Goal: Task Accomplishment & Management: Complete application form

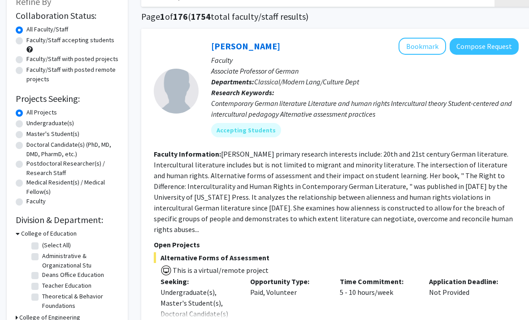
scroll to position [63, 0]
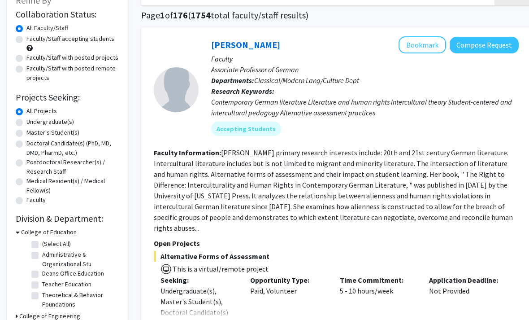
click at [61, 123] on label "Undergraduate(s)" at bounding box center [50, 121] width 48 height 9
click at [32, 123] on input "Undergraduate(s)" at bounding box center [29, 120] width 6 height 6
radio input "true"
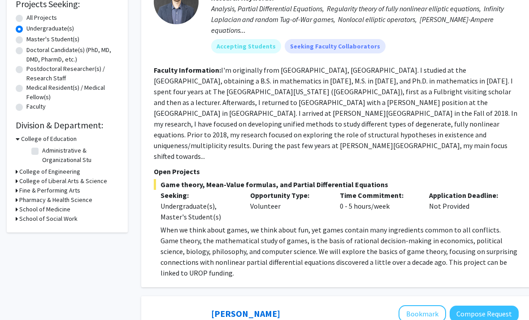
scroll to position [156, 0]
click at [96, 179] on h3 "College of Liberal Arts & Science" at bounding box center [63, 181] width 88 height 9
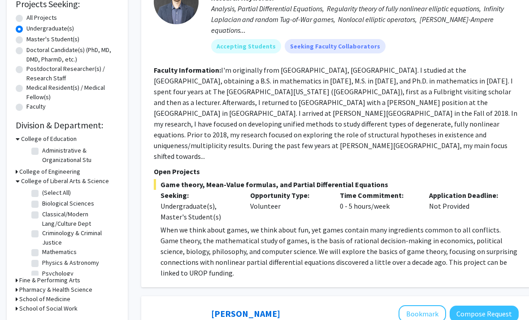
scroll to position [156, 0]
click at [90, 200] on label "Biological Sciences" at bounding box center [68, 203] width 52 height 9
click at [48, 200] on input "Biological Sciences" at bounding box center [45, 202] width 6 height 6
checkbox input "true"
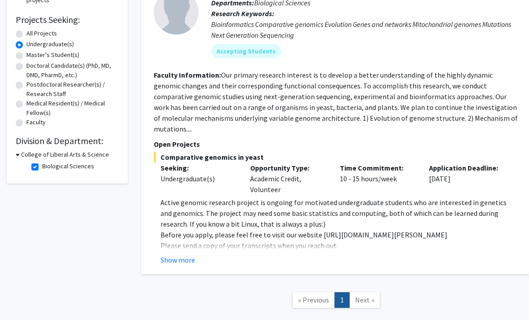
scroll to position [154, 0]
click at [187, 255] on button "Show more" at bounding box center [178, 260] width 35 height 11
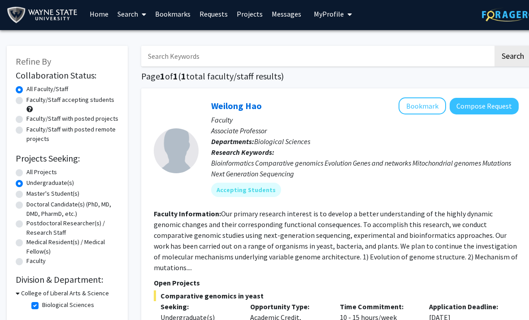
scroll to position [3, 0]
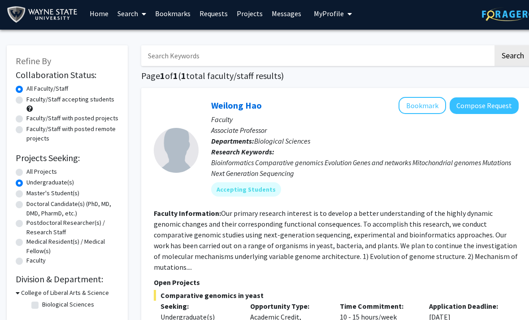
checkbox input "false"
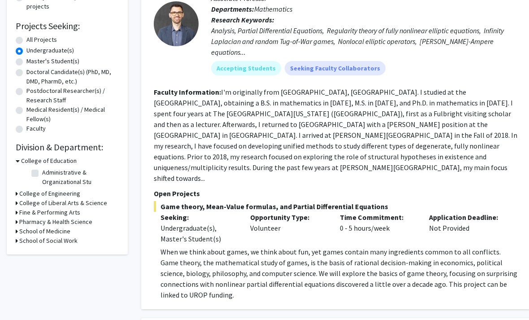
scroll to position [135, 0]
click at [90, 220] on h3 "Pharmacy & Health Science" at bounding box center [55, 221] width 73 height 9
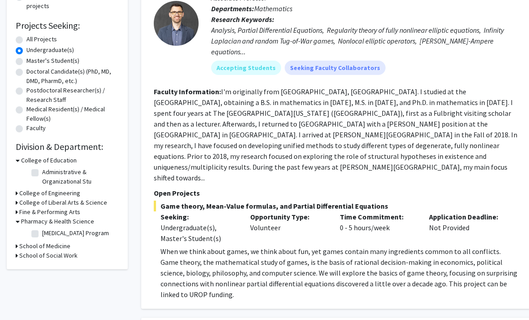
click at [96, 234] on label "[MEDICAL_DATA] Program" at bounding box center [75, 232] width 67 height 9
click at [48, 234] on input "[MEDICAL_DATA] Program" at bounding box center [45, 231] width 6 height 6
checkbox input "true"
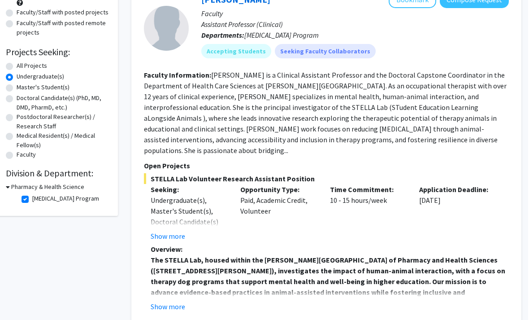
scroll to position [63, 9]
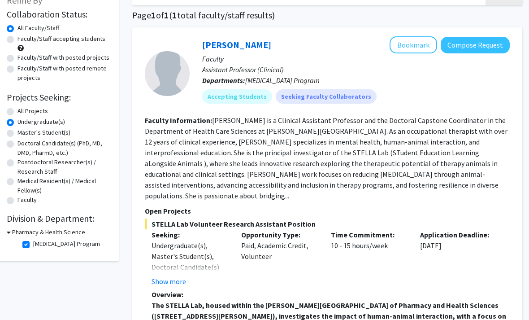
click at [455, 49] on button "Compose Request" at bounding box center [475, 45] width 69 height 17
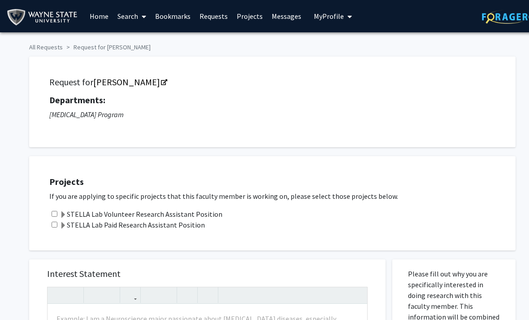
click at [207, 208] on label "STELLA Lab Volunteer Research Assistant Position" at bounding box center [141, 213] width 163 height 11
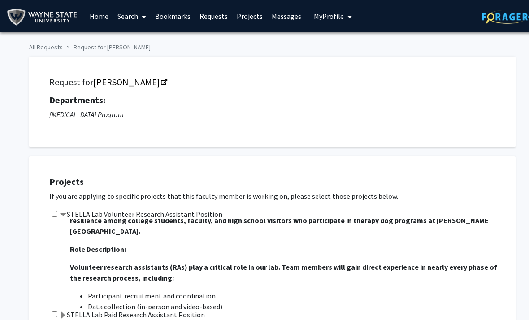
click at [54, 215] on input "checkbox" at bounding box center [55, 214] width 6 height 6
checkbox input "true"
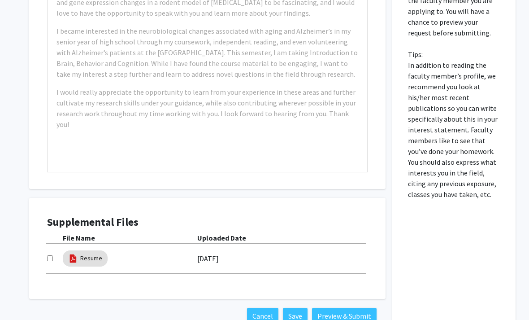
scroll to position [433, 0]
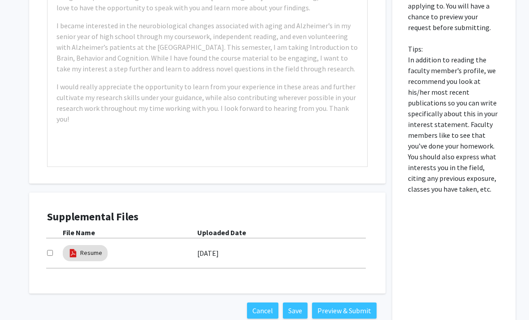
click at [43, 245] on div "Supplemental Files File Name Uploaded Date Resume [DATE]" at bounding box center [207, 242] width 339 height 83
click at [56, 259] on div "Resume [DATE]" at bounding box center [207, 253] width 321 height 21
click at [52, 252] on input "checkbox" at bounding box center [50, 253] width 6 height 6
checkbox input "true"
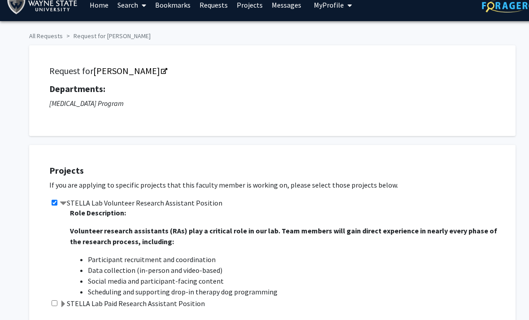
scroll to position [0, 0]
